Goal: Find contact information: Find contact information

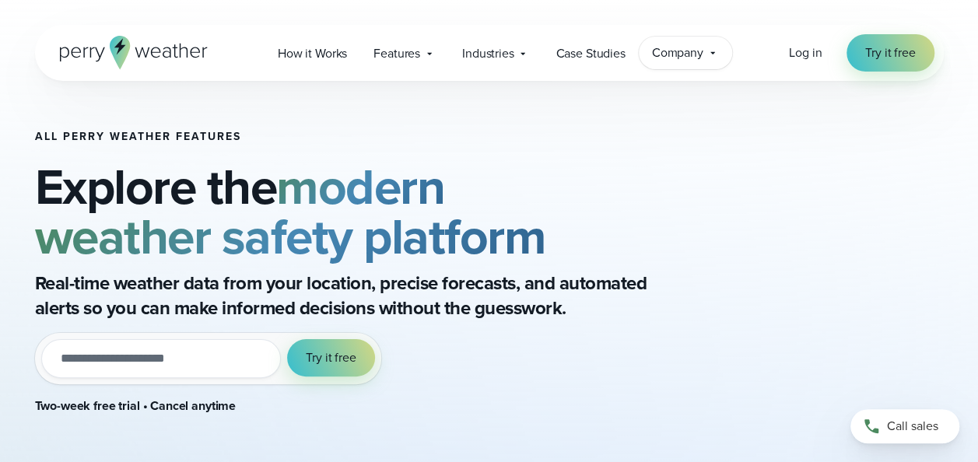
click at [682, 54] on span "Company" at bounding box center [677, 53] width 51 height 19
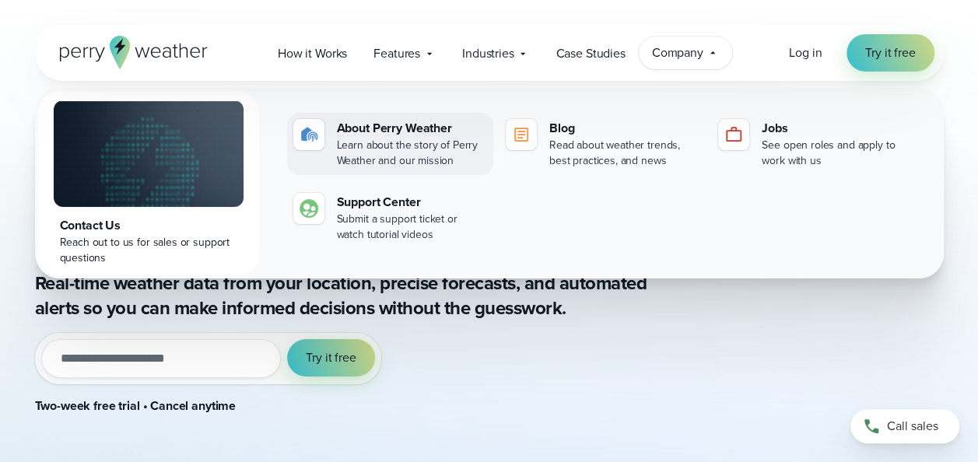
click at [427, 156] on div "Learn about the story of Perry Weather and our mission" at bounding box center [412, 153] width 150 height 31
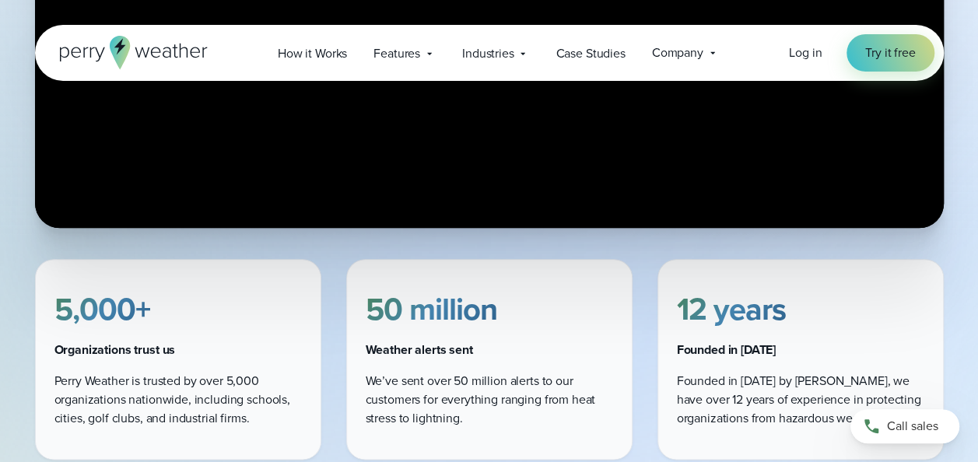
scroll to position [757, 0]
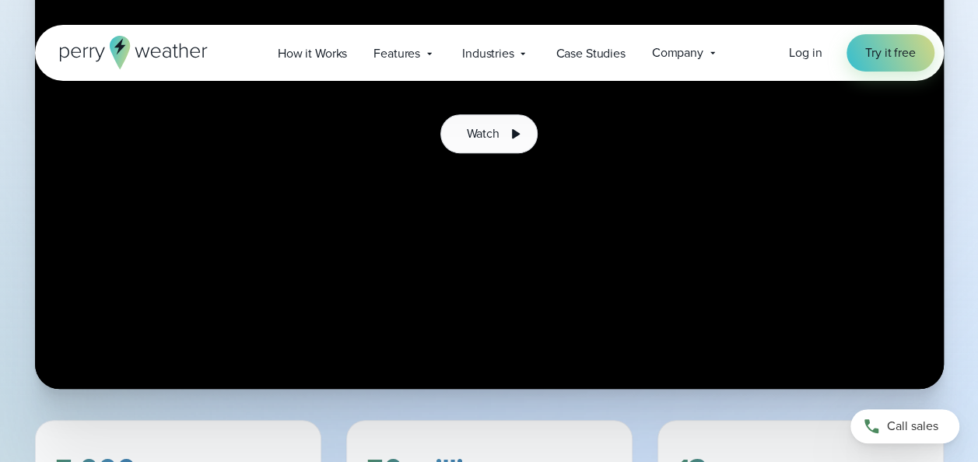
scroll to position [527, 0]
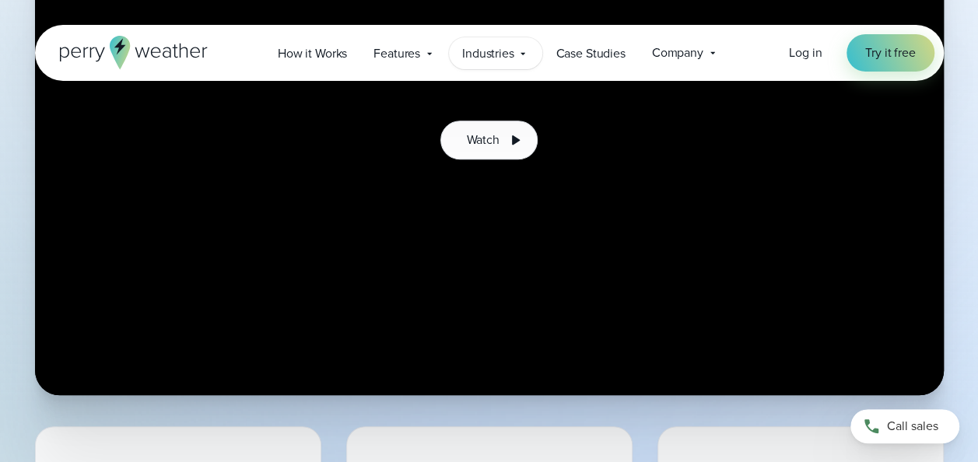
click at [491, 62] on div "Industries Featured Case Study How PGA of America is Prioritizing Golfer Safety…" at bounding box center [496, 53] width 94 height 32
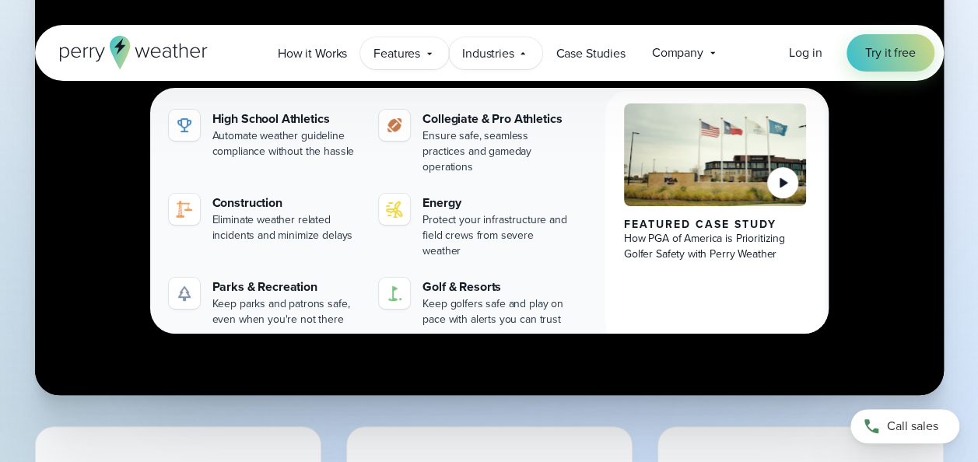
click at [405, 53] on span "Features" at bounding box center [397, 53] width 47 height 19
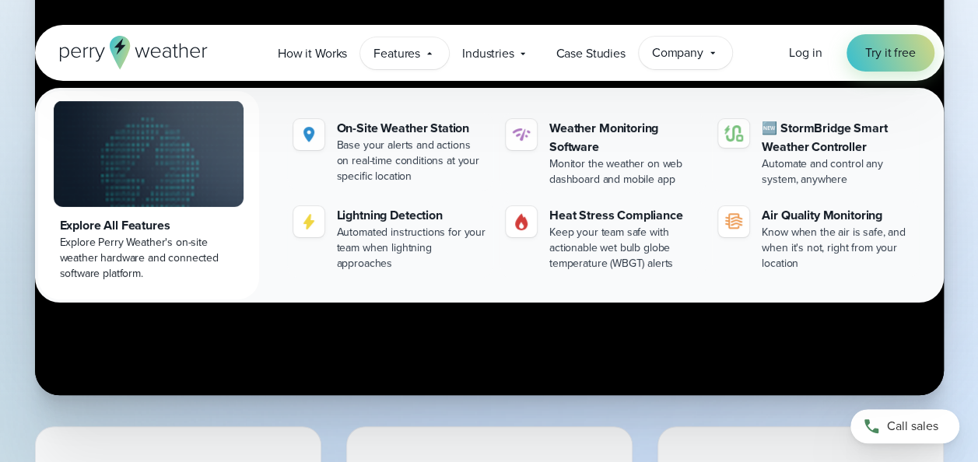
click at [694, 50] on span "Company" at bounding box center [677, 53] width 51 height 19
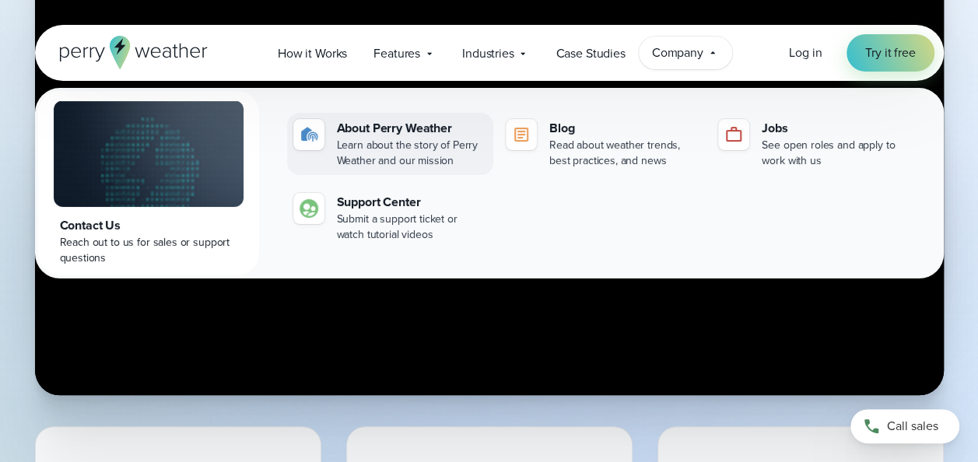
click at [434, 143] on div "Learn about the story of Perry Weather and our mission" at bounding box center [412, 153] width 150 height 31
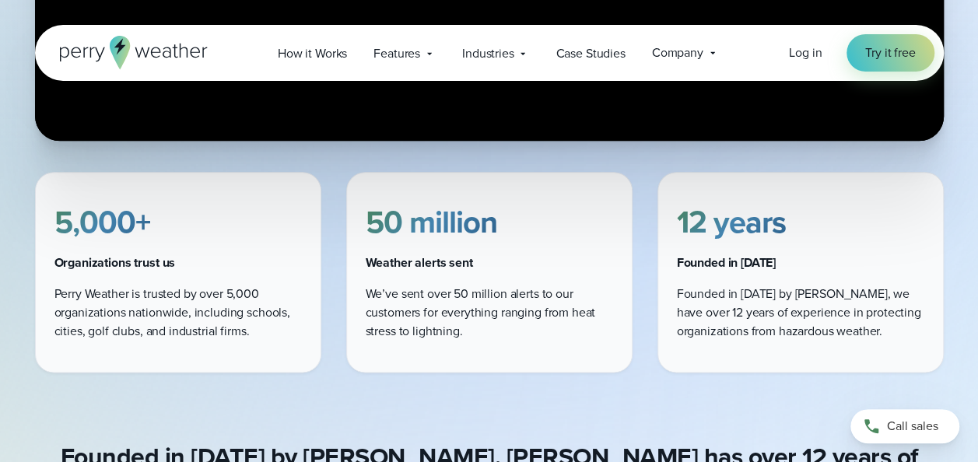
scroll to position [217, 0]
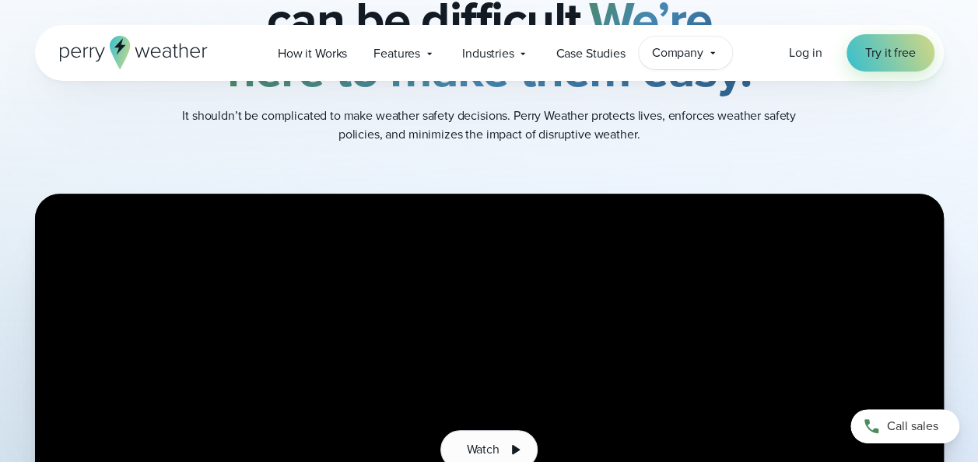
click at [694, 46] on span "Company" at bounding box center [677, 53] width 51 height 19
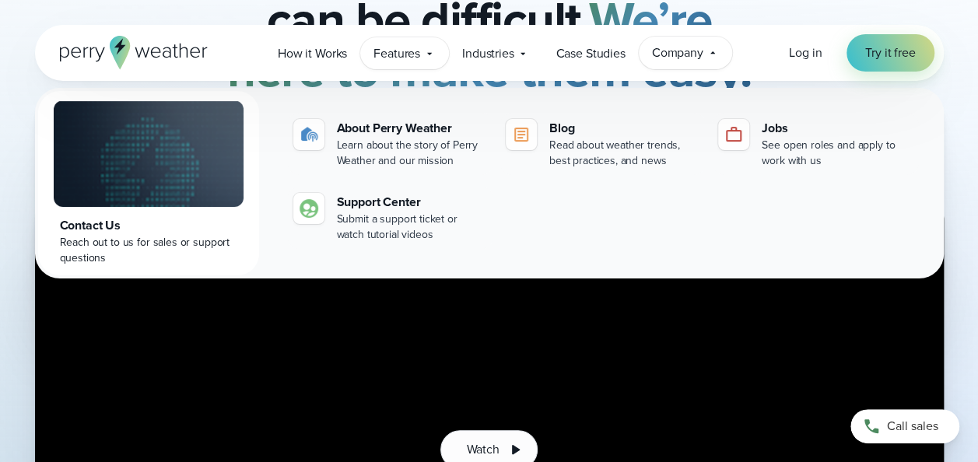
click at [408, 56] on span "Features" at bounding box center [397, 53] width 47 height 19
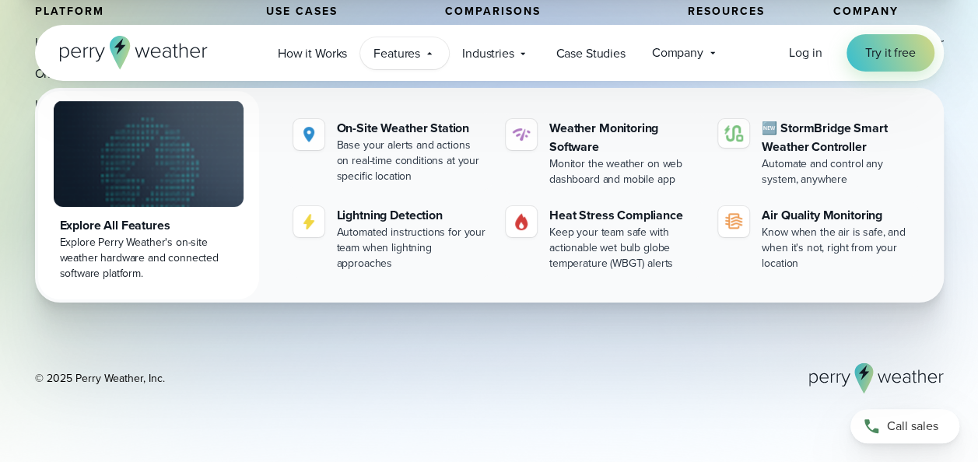
scroll to position [4635, 0]
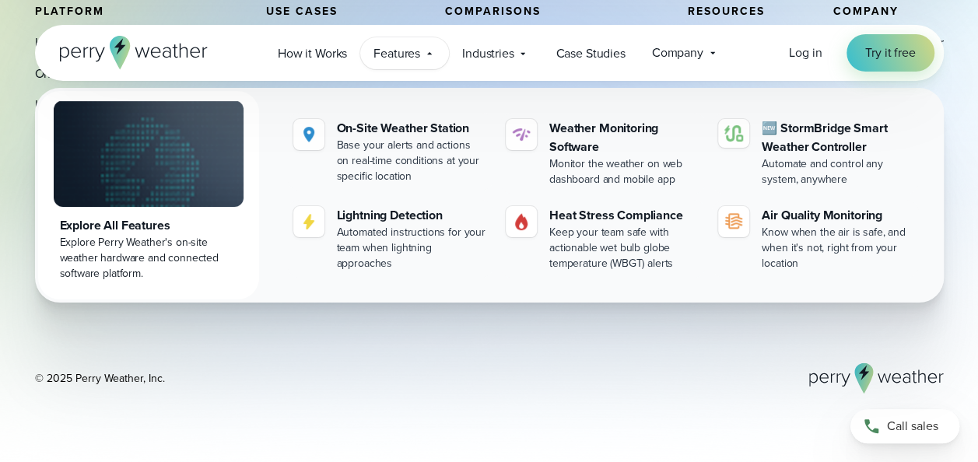
click at [967, 332] on div "Platform How It Works On-Site Weather Monitoring Station Heat Stress & WBGT Mon…" at bounding box center [489, 199] width 978 height 389
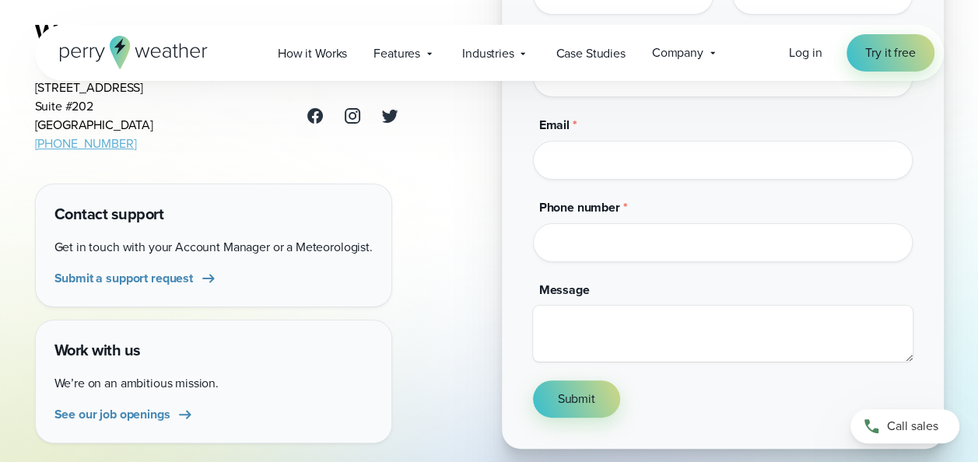
scroll to position [198, 0]
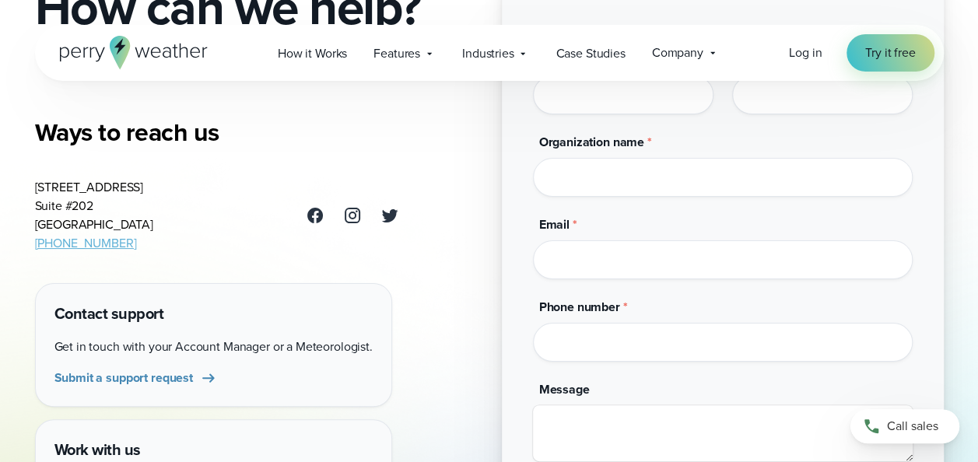
click at [54, 224] on address "3102 Oak Lawn Ave Suite #202 Dallas, TX 75219 (469) 546-5082" at bounding box center [94, 215] width 118 height 75
copy address "Dallas"
